Goal: Find specific page/section: Find specific page/section

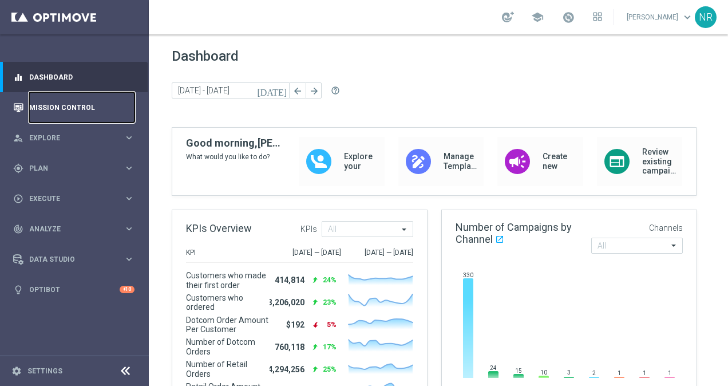
click at [93, 113] on link "Mission Control" at bounding box center [81, 107] width 105 height 30
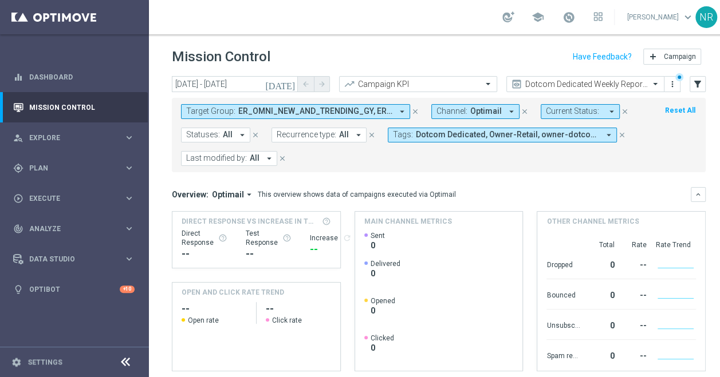
click at [390, 112] on span "ER_OMNI_NEW_AND_TRENDING_GY, ER_OMNI_NEW_AND_TRENDING_RED, Resend_ER_OMNI_NEW_A…" at bounding box center [315, 111] width 154 height 10
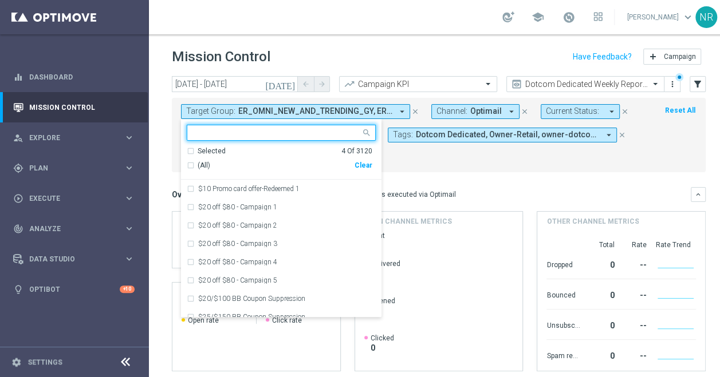
click at [0, 0] on div "Clear" at bounding box center [0, 0] width 0 height 0
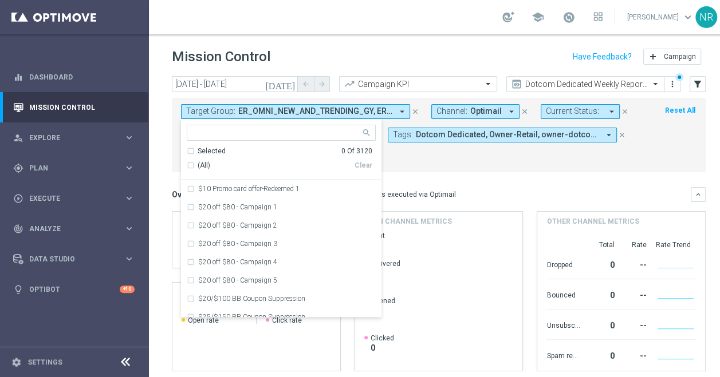
click at [275, 133] on input "text" at bounding box center [277, 133] width 168 height 10
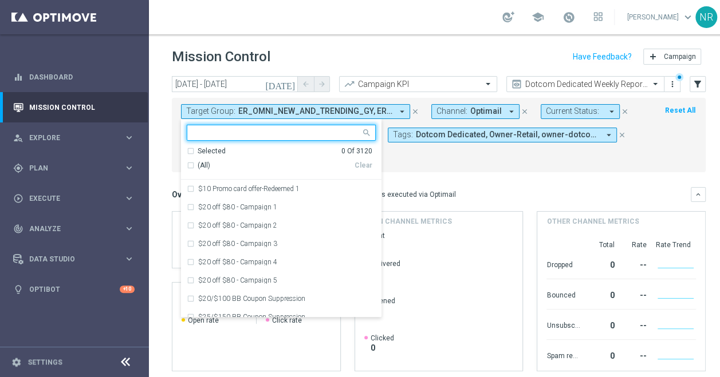
click at [282, 132] on input "text" at bounding box center [277, 133] width 168 height 10
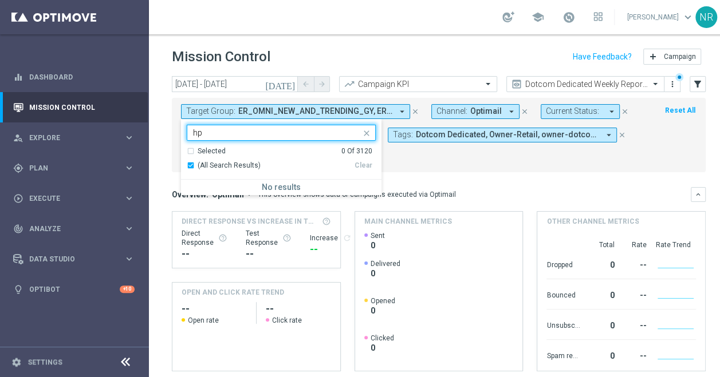
type input "h"
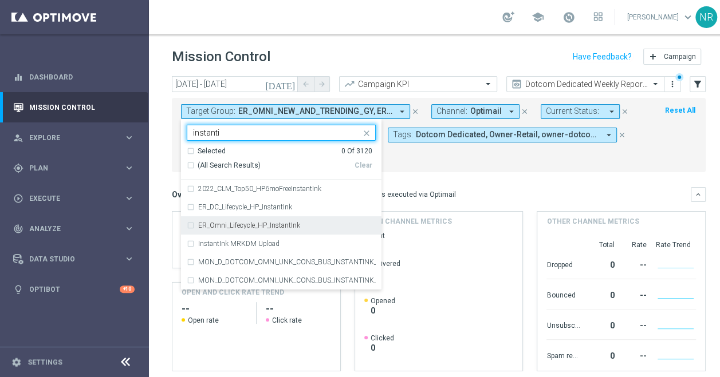
click at [251, 224] on label "ER_Omni_Lifecycle_HP_InstantInk" at bounding box center [249, 225] width 102 height 7
type input "instanti"
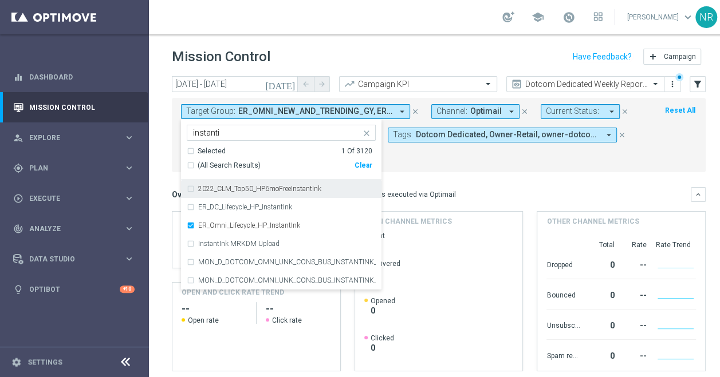
click at [461, 187] on div "Overview: Optimail arrow_drop_down This overview shows data of campaigns execut…" at bounding box center [439, 194] width 534 height 15
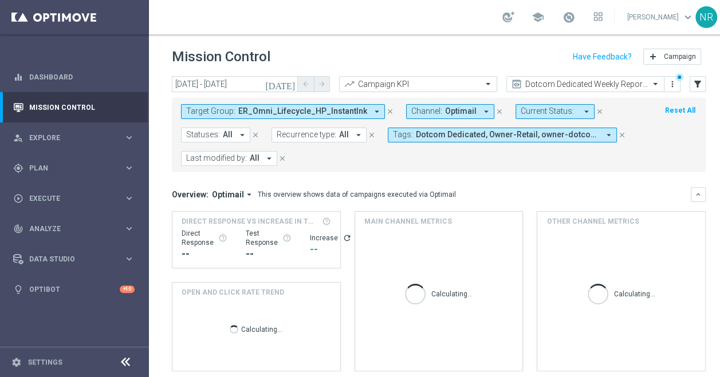
click at [291, 82] on icon "[DATE]" at bounding box center [280, 84] width 31 height 10
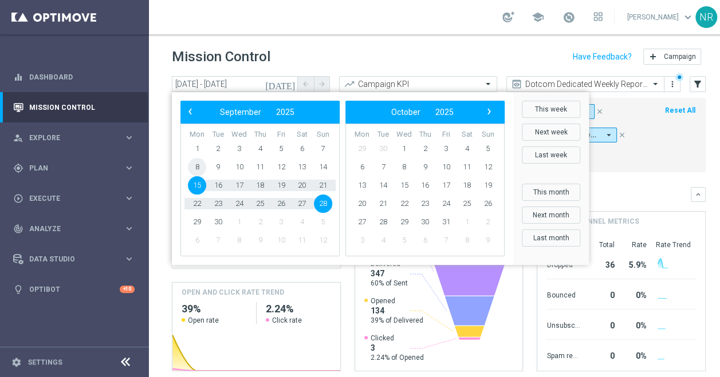
click at [195, 164] on span "8" at bounding box center [197, 167] width 18 height 18
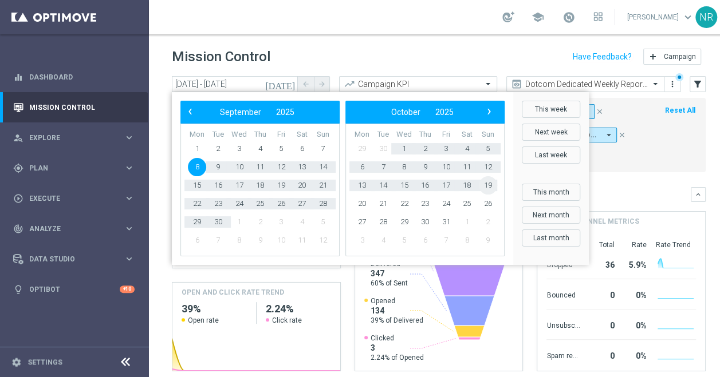
click at [491, 182] on span "19" at bounding box center [488, 185] width 18 height 18
type input "[DATE] - [DATE]"
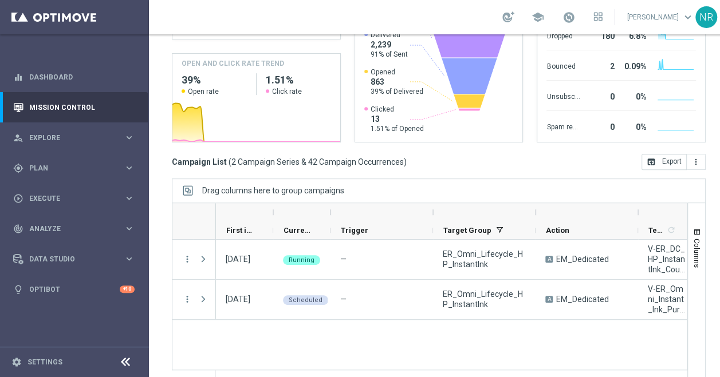
scroll to position [232, 0]
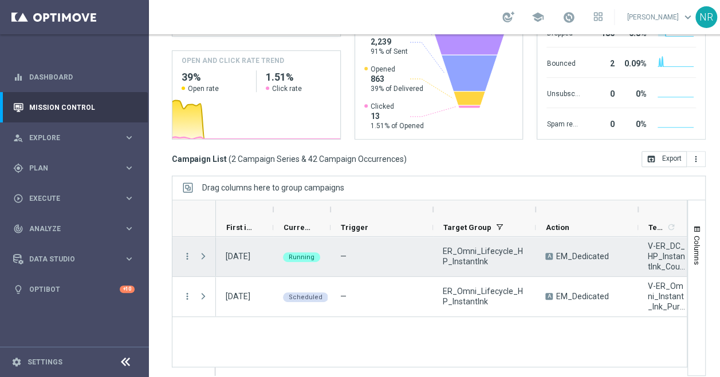
click at [199, 252] on span "Press SPACE to select this row." at bounding box center [203, 256] width 10 height 9
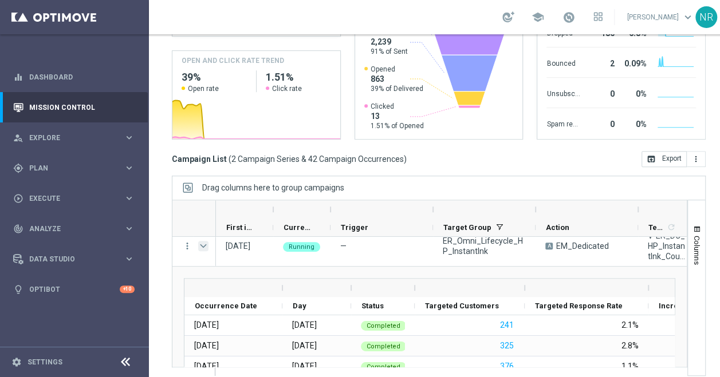
scroll to position [0, 0]
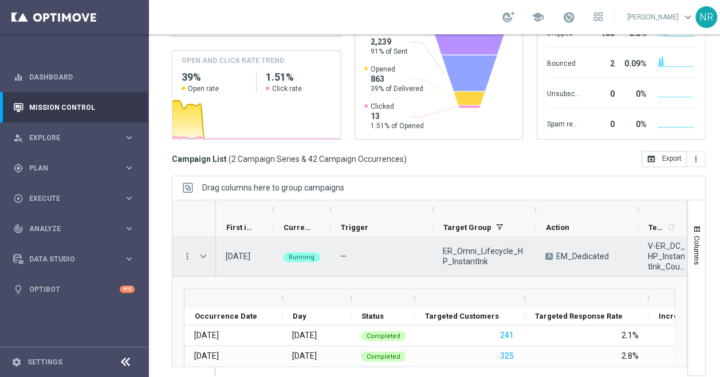
click at [210, 250] on span "Press SPACE to select this row." at bounding box center [204, 256] width 13 height 23
click at [204, 252] on span "Press SPACE to select this row." at bounding box center [203, 256] width 10 height 9
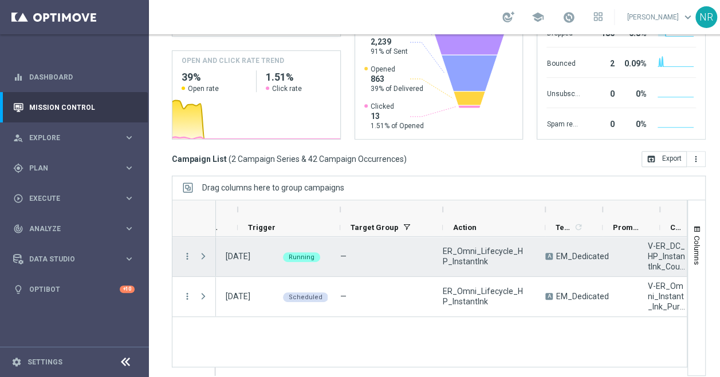
scroll to position [0, 93]
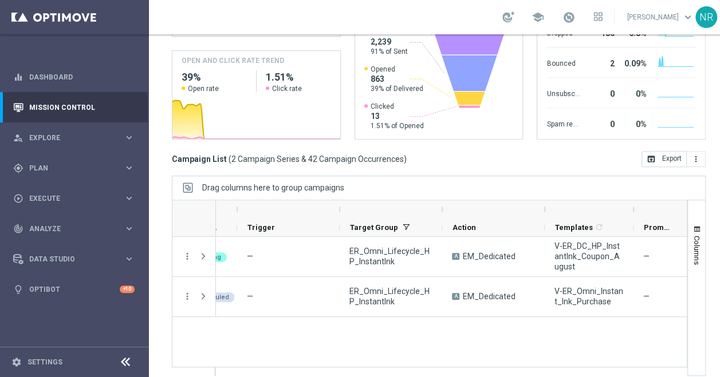
drag, startPoint x: 603, startPoint y: 199, endPoint x: 636, endPoint y: 198, distance: 33.2
click at [635, 200] on div at bounding box center [633, 209] width 5 height 18
